Goal: Transaction & Acquisition: Purchase product/service

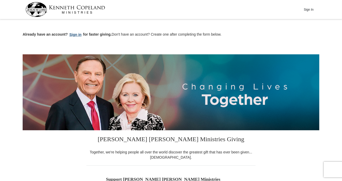
click at [77, 35] on button "Sign in" at bounding box center [75, 35] width 15 height 6
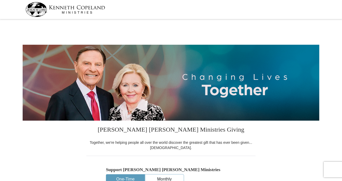
select select "FL"
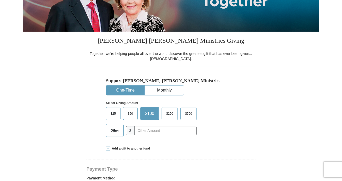
scroll to position [104, 0]
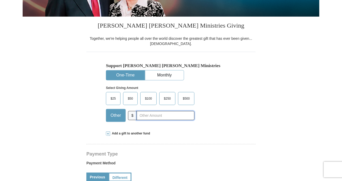
click at [136, 115] on div "Other $" at bounding box center [150, 115] width 89 height 13
type input "30.00"
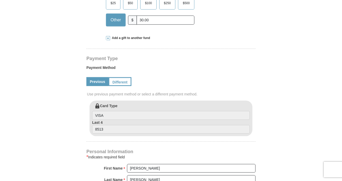
scroll to position [208, 0]
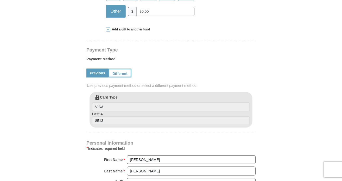
click at [94, 72] on link "Previous" at bounding box center [97, 73] width 22 height 9
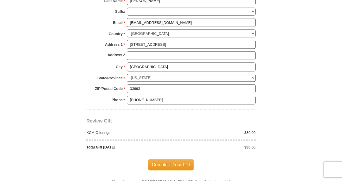
scroll to position [390, 0]
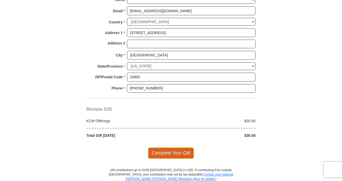
click at [163, 152] on span "Complete Your Gift" at bounding box center [171, 153] width 46 height 11
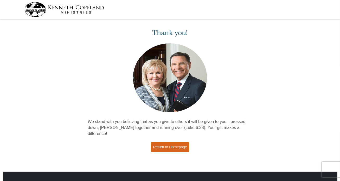
click at [175, 142] on link "Return to Homepage" at bounding box center [170, 147] width 39 height 10
